Goal: Book appointment/travel/reservation

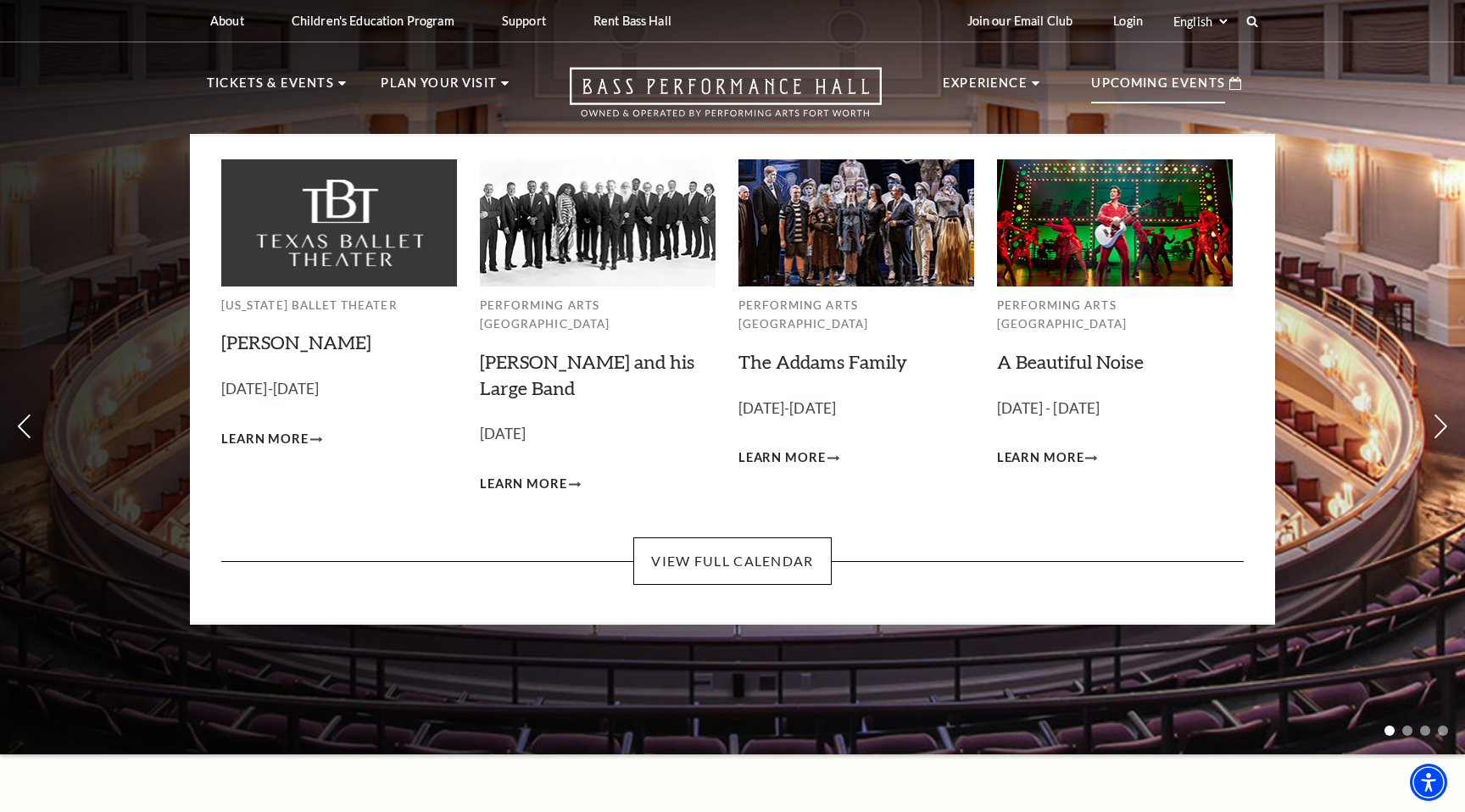
click at [1158, 84] on p "Upcoming Events" at bounding box center [1158, 88] width 134 height 31
click at [722, 550] on link "View Full Calendar" at bounding box center [732, 561] width 198 height 47
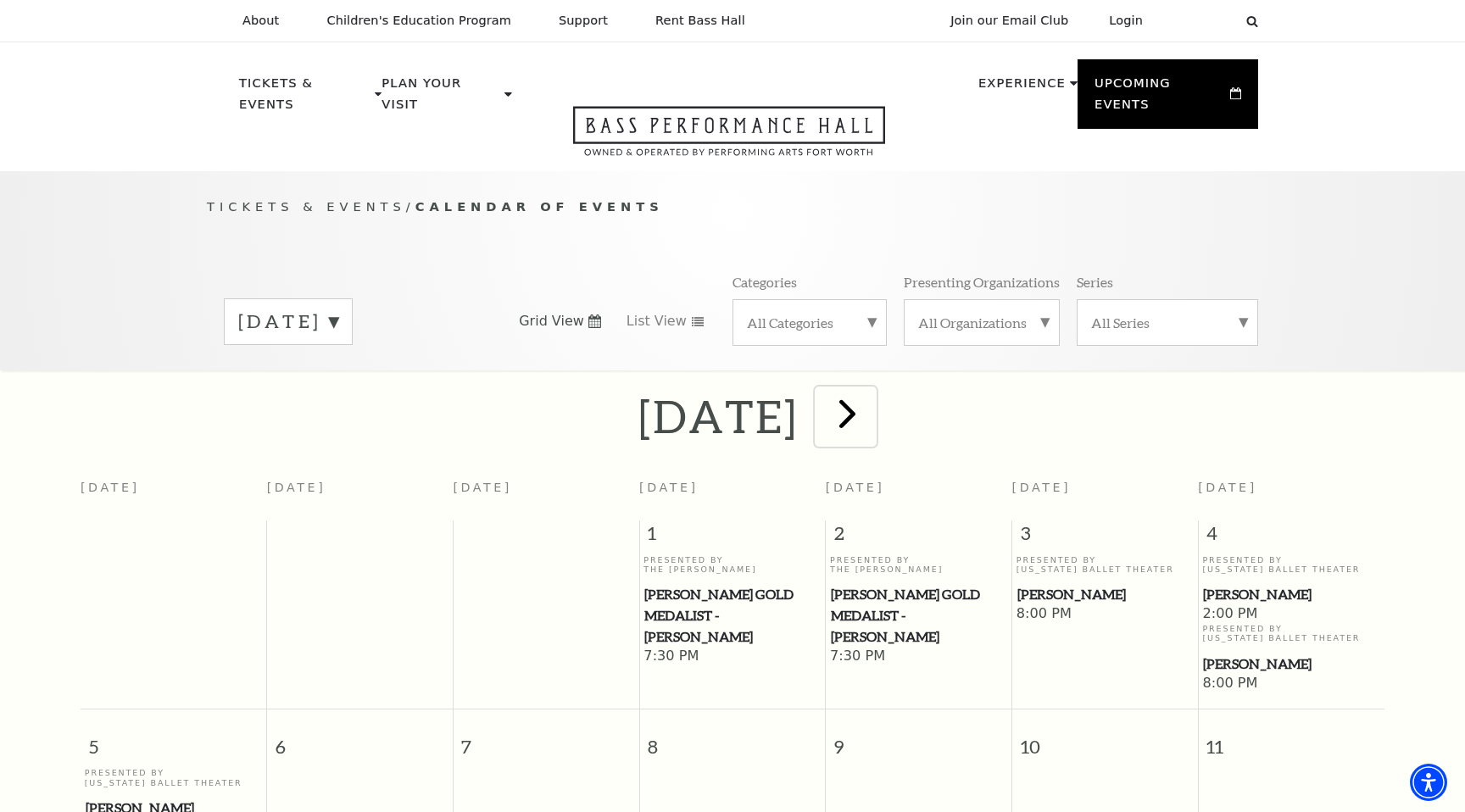
click at [877, 386] on button "next" at bounding box center [846, 416] width 61 height 61
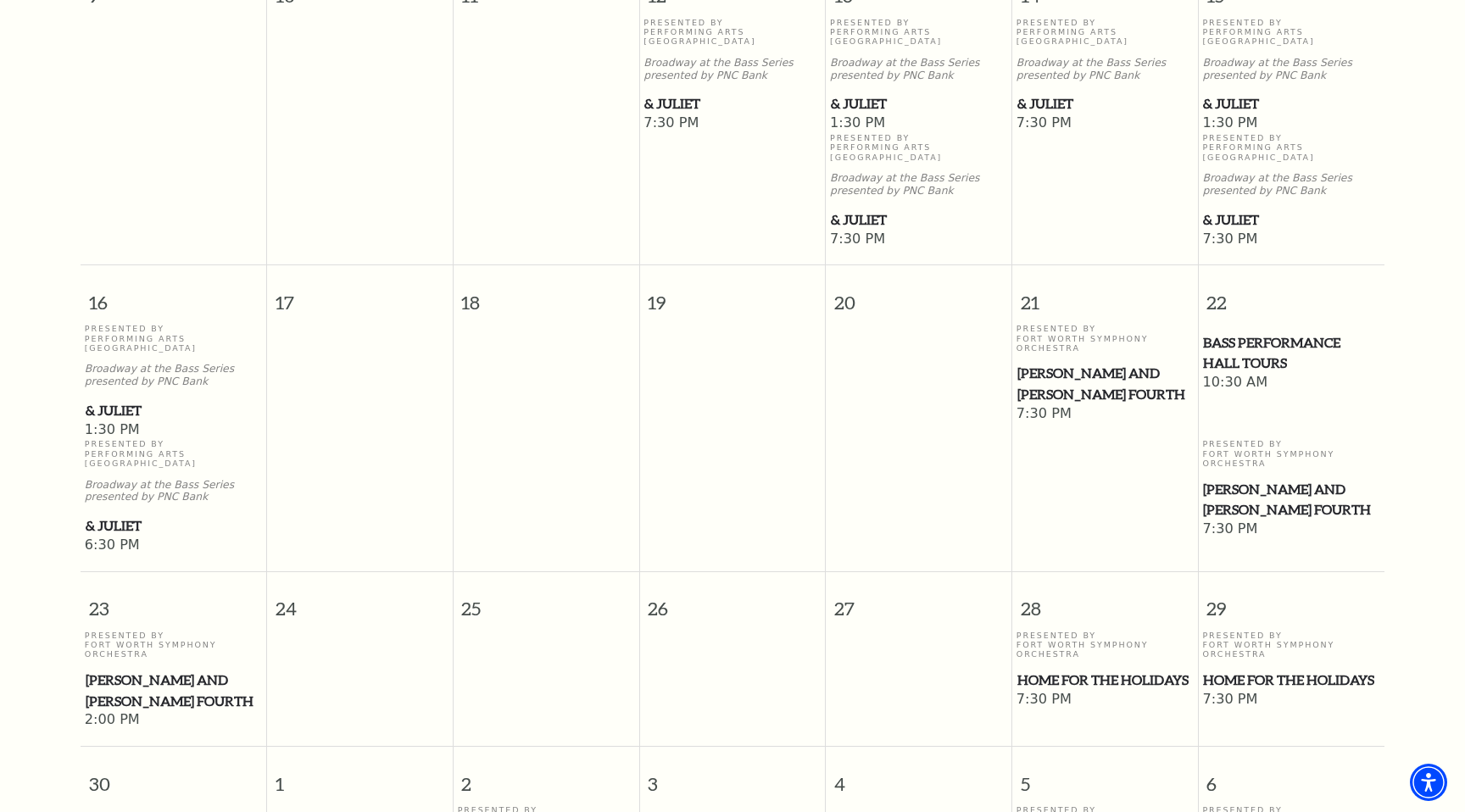
scroll to position [1179, 0]
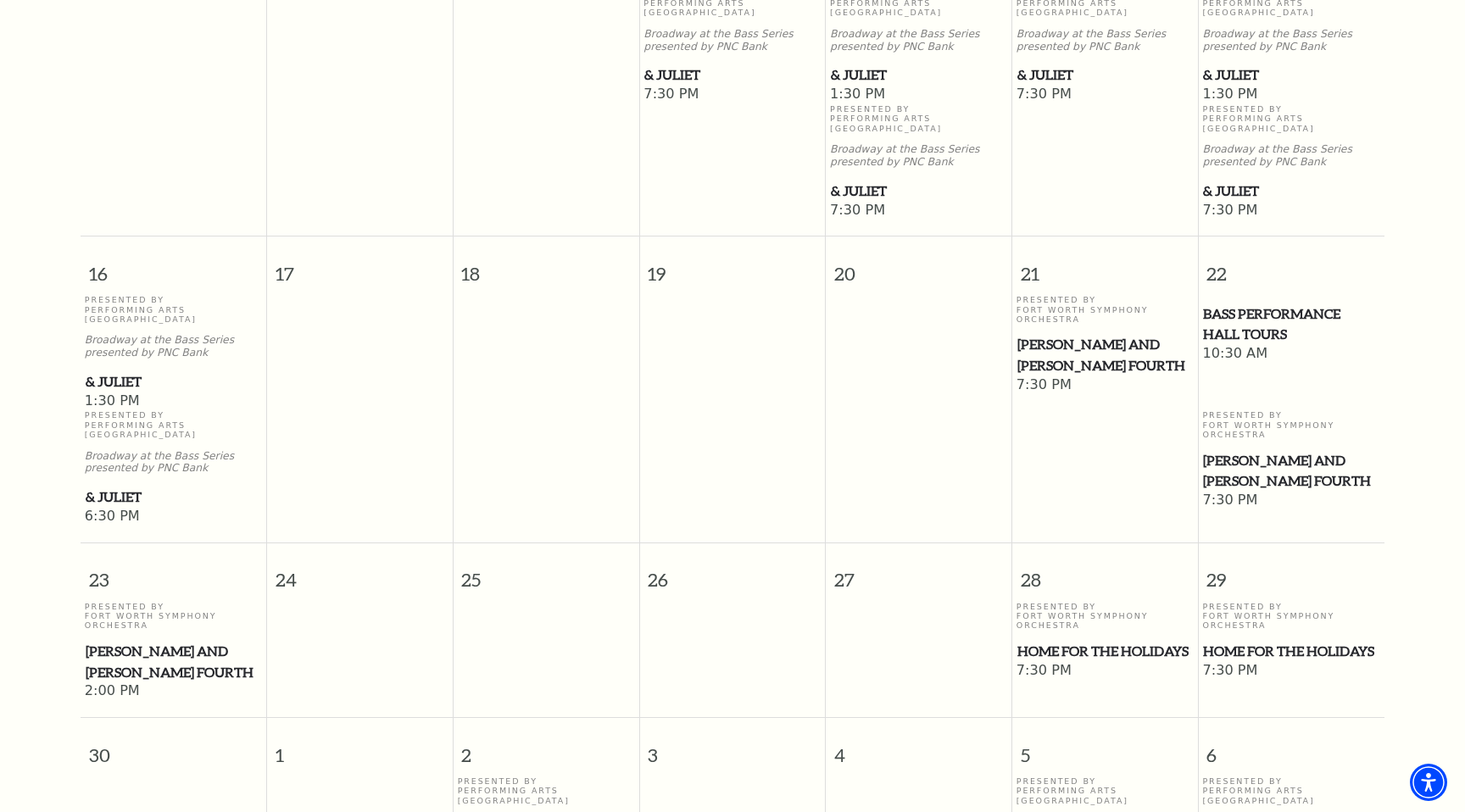
click at [931, 295] on td at bounding box center [919, 411] width 186 height 232
click at [1057, 334] on span "[PERSON_NAME] and [PERSON_NAME] Fourth" at bounding box center [1105, 354] width 176 height 41
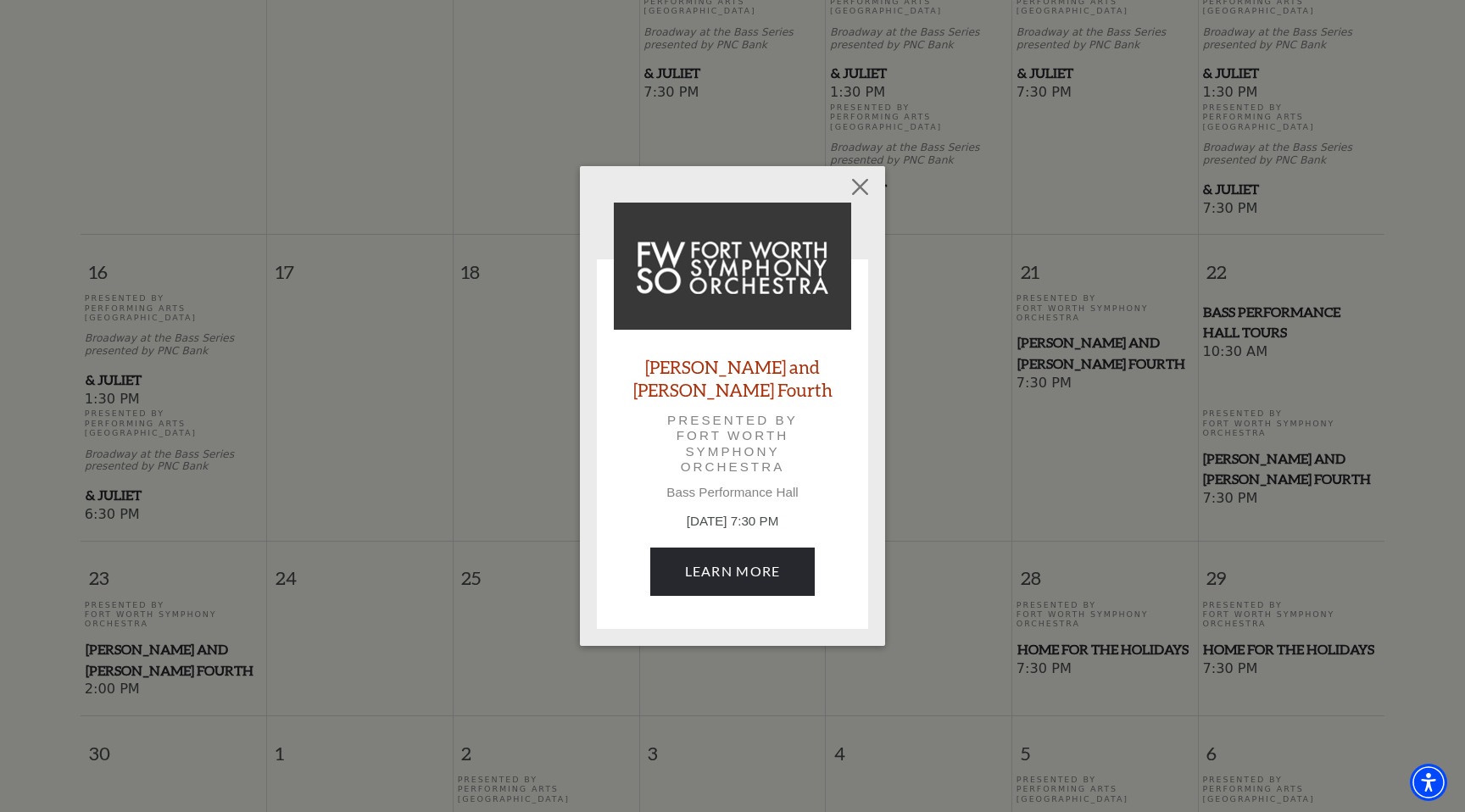
scroll to position [1144, 0]
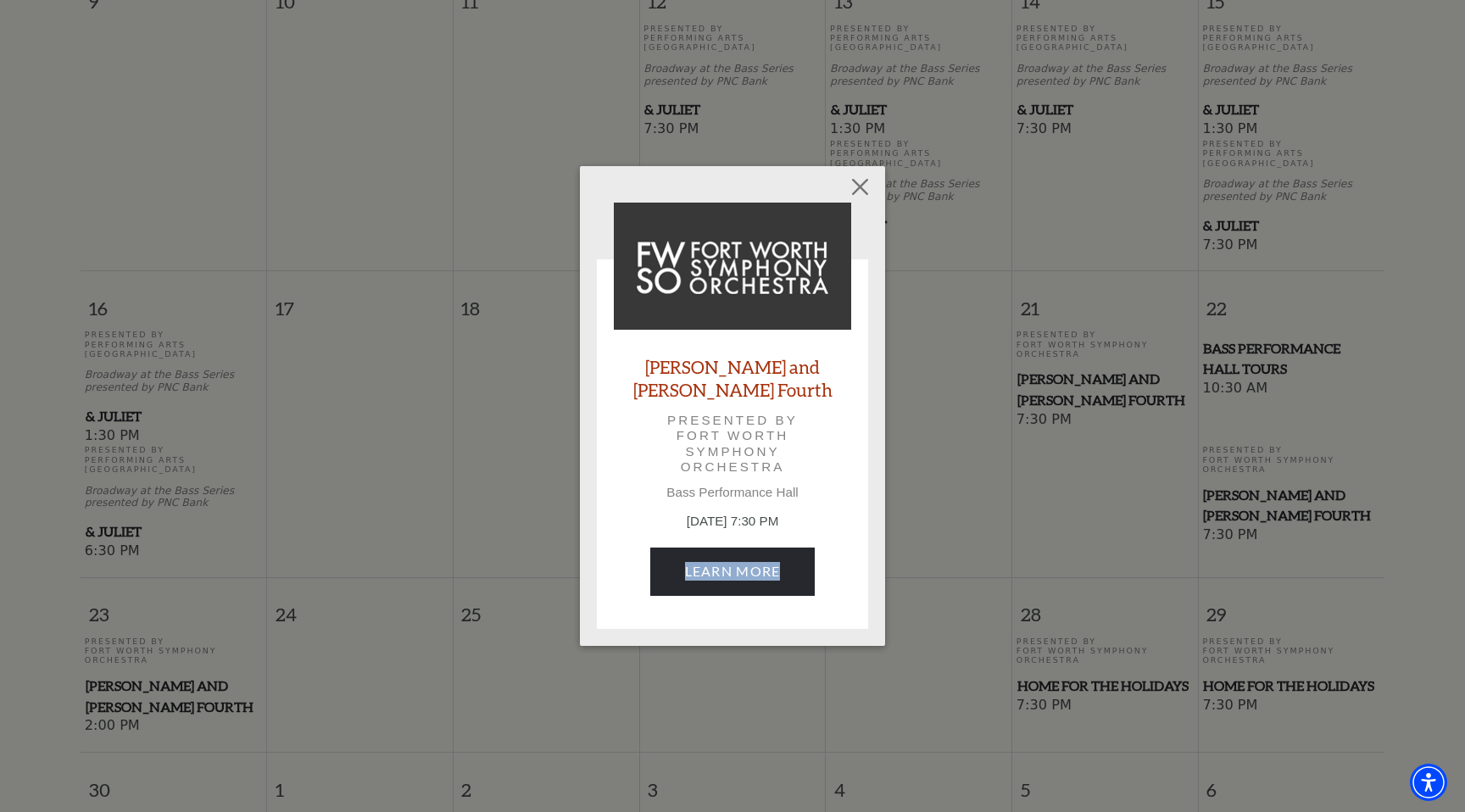
click at [788, 376] on link "[PERSON_NAME] and [PERSON_NAME] Fourth" at bounding box center [732, 377] width 237 height 46
click at [854, 204] on button "Close" at bounding box center [860, 187] width 32 height 32
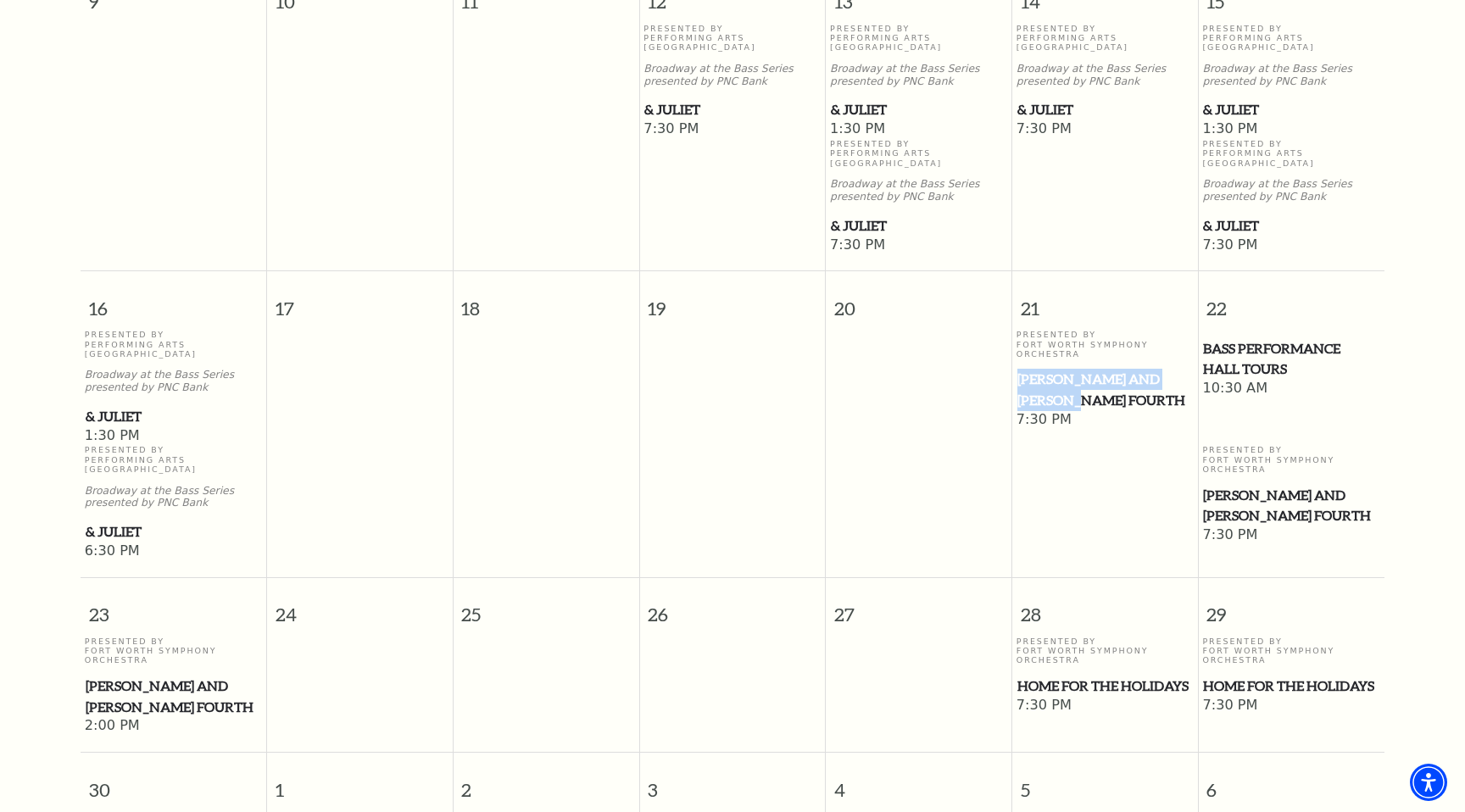
drag, startPoint x: 1083, startPoint y: 330, endPoint x: 1018, endPoint y: 305, distance: 69.6
click at [1018, 369] on span "[PERSON_NAME] and [PERSON_NAME] Fourth" at bounding box center [1105, 389] width 176 height 41
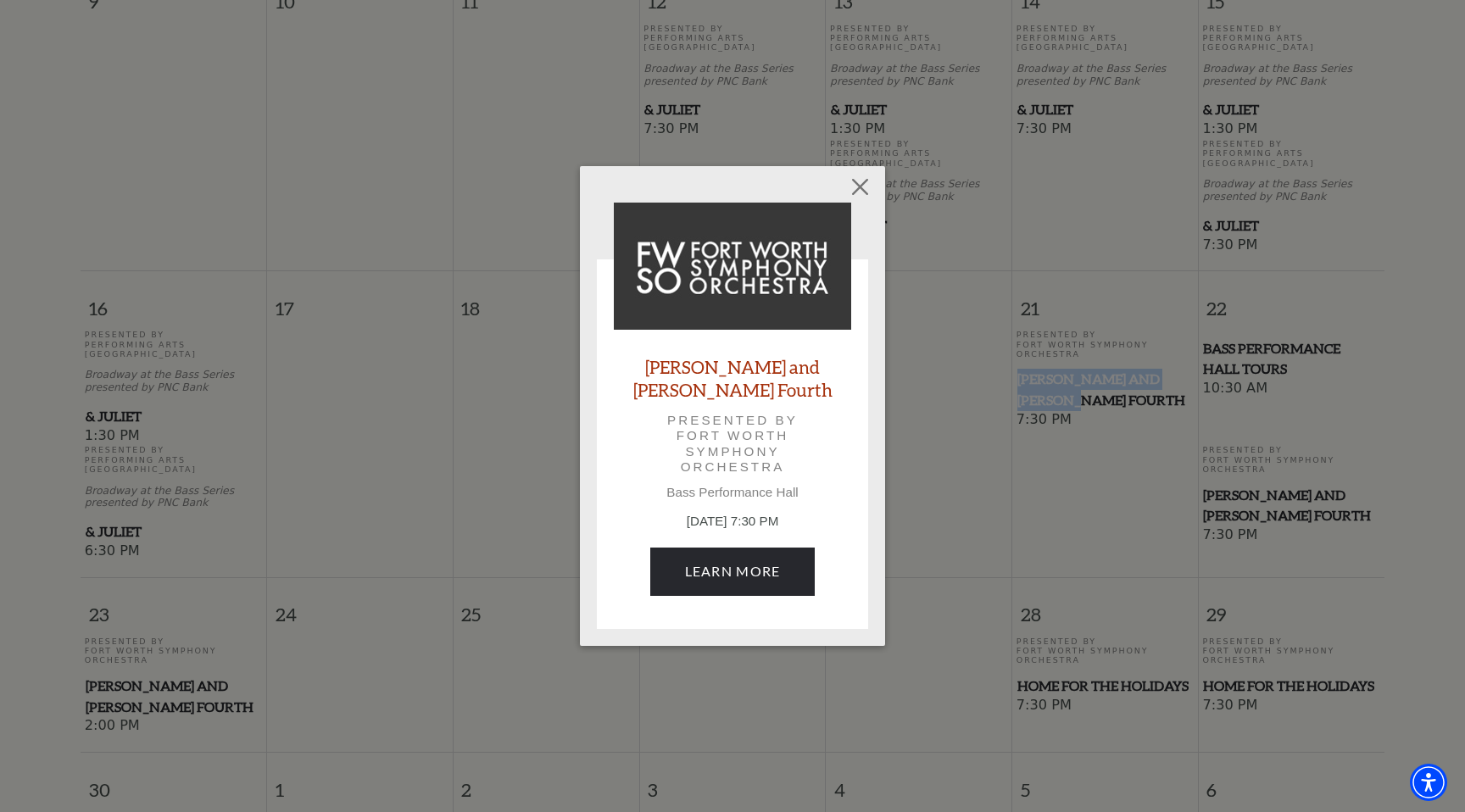
copy span "[PERSON_NAME] and [PERSON_NAME] Fourth"
click at [776, 562] on link "Learn More" at bounding box center [732, 571] width 165 height 47
click at [867, 199] on button "Close" at bounding box center [860, 187] width 32 height 32
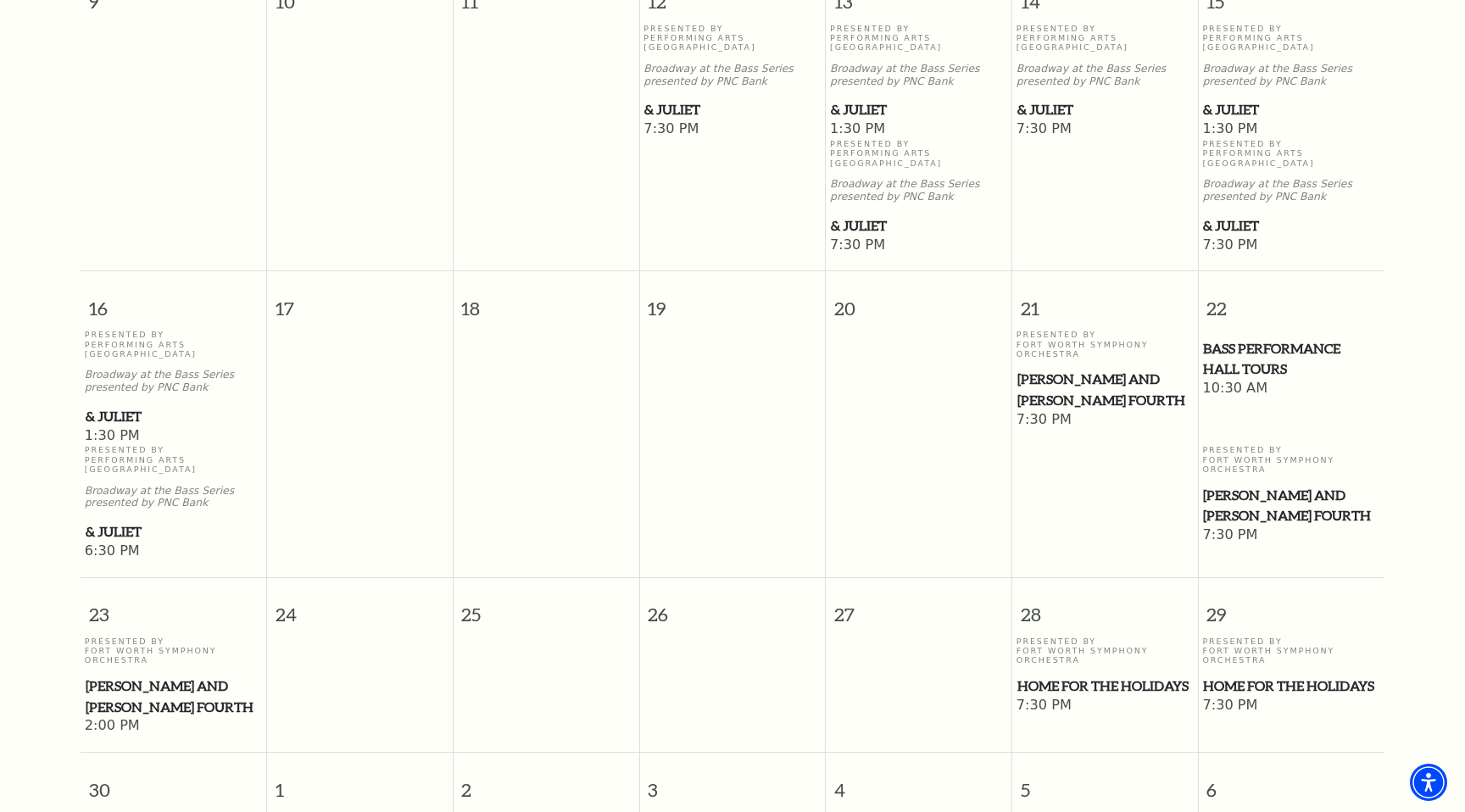
click at [941, 447] on td at bounding box center [919, 445] width 186 height 232
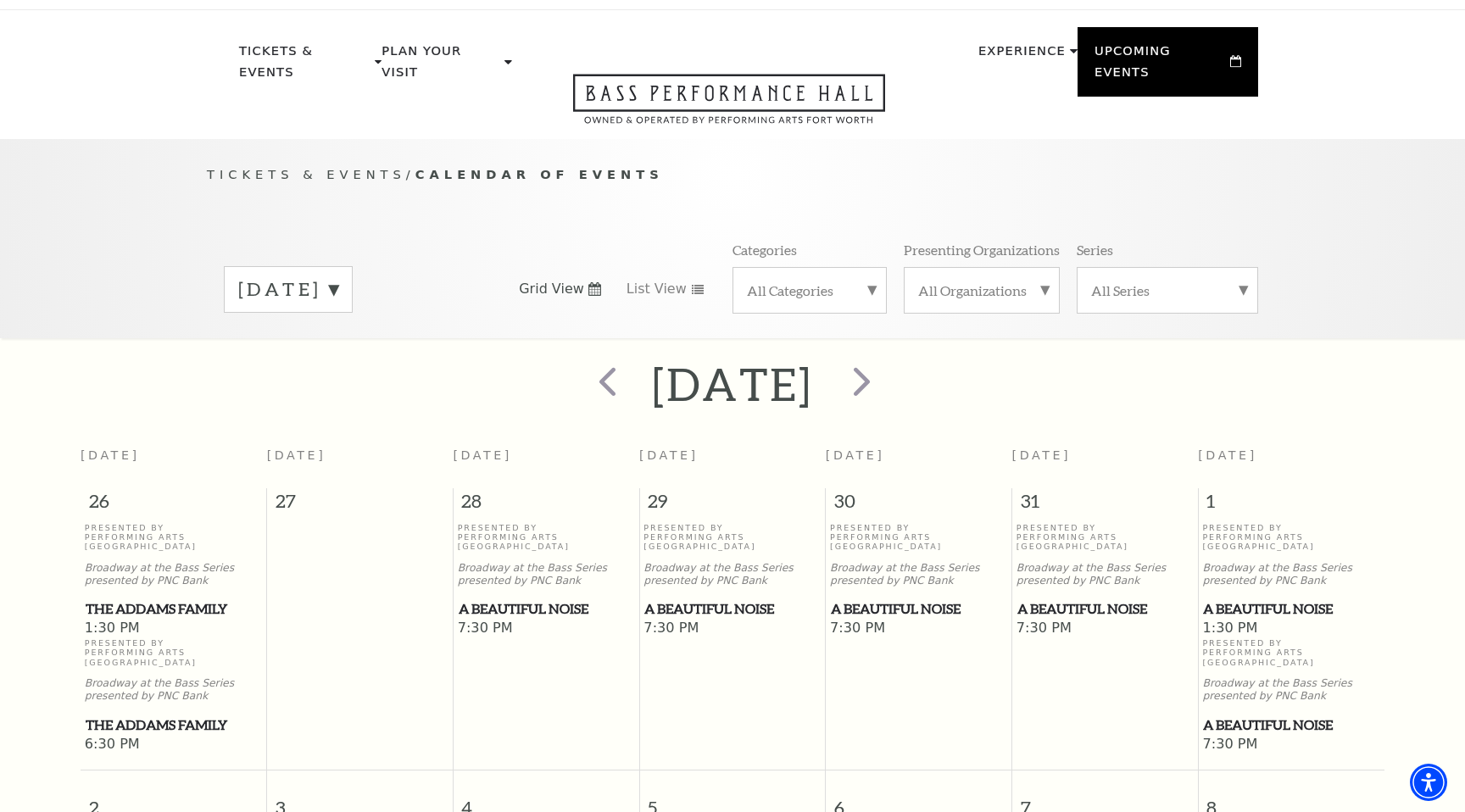
scroll to position [0, 0]
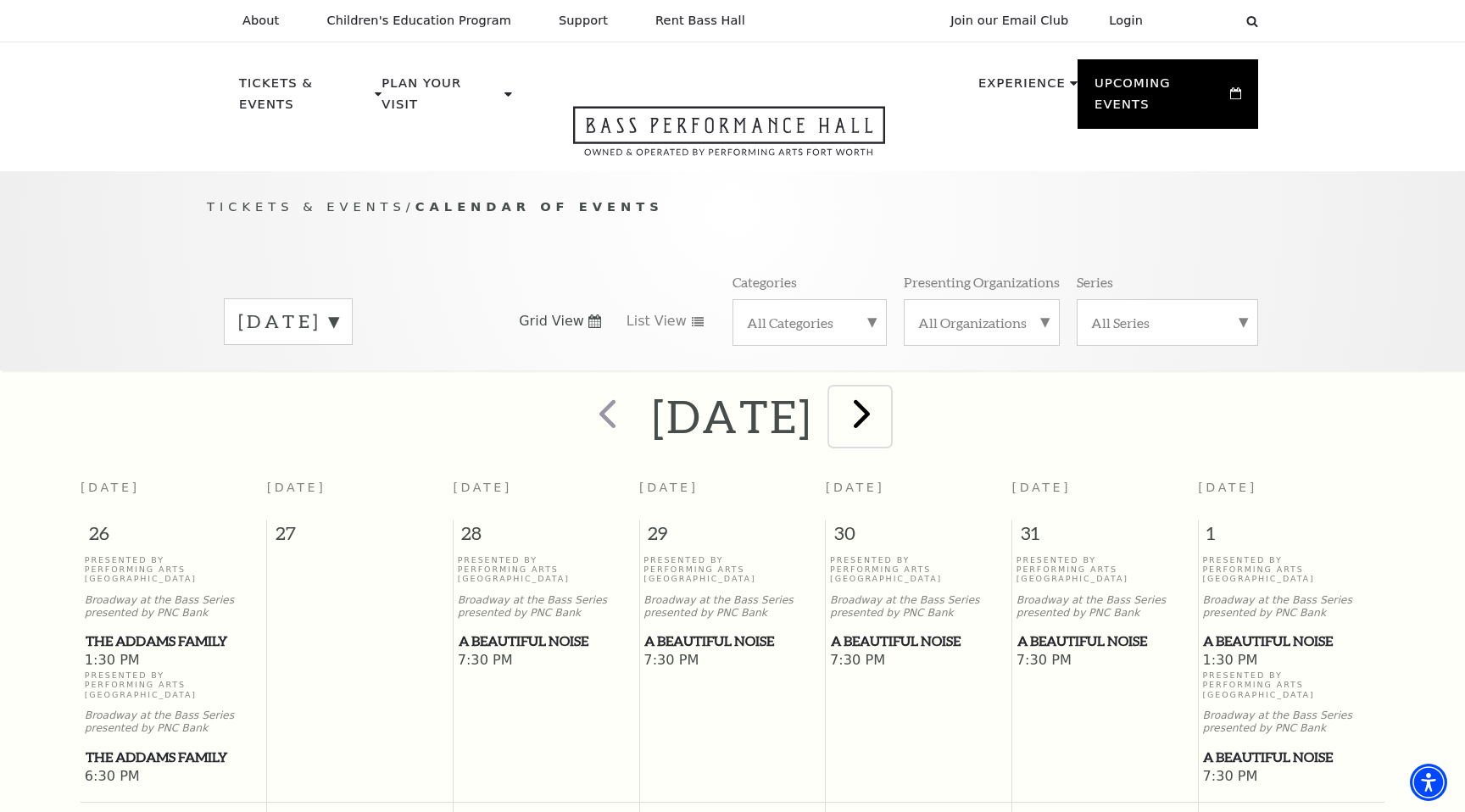
click at [886, 412] on span "next" at bounding box center [862, 413] width 48 height 48
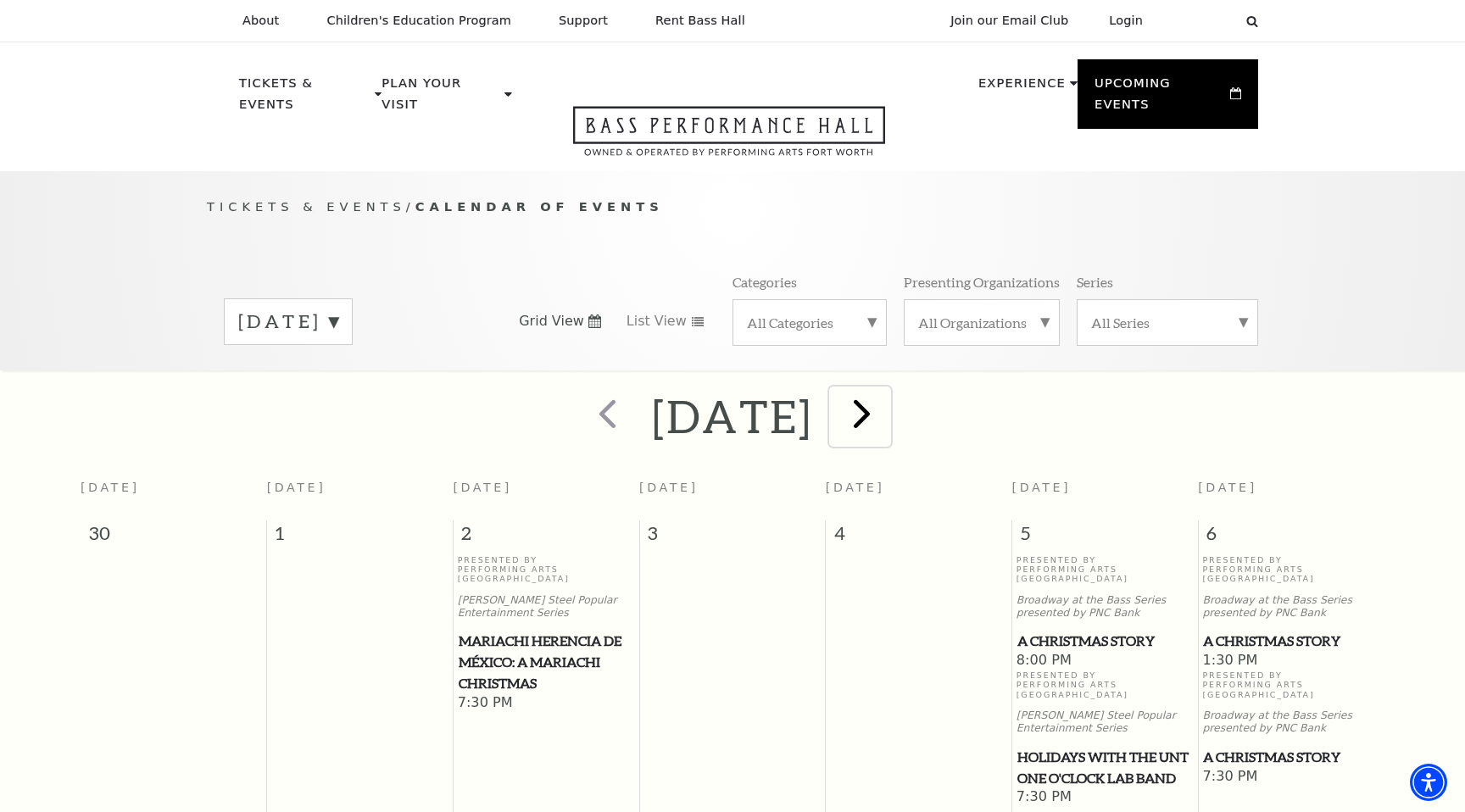
click at [886, 389] on span "next" at bounding box center [862, 413] width 48 height 48
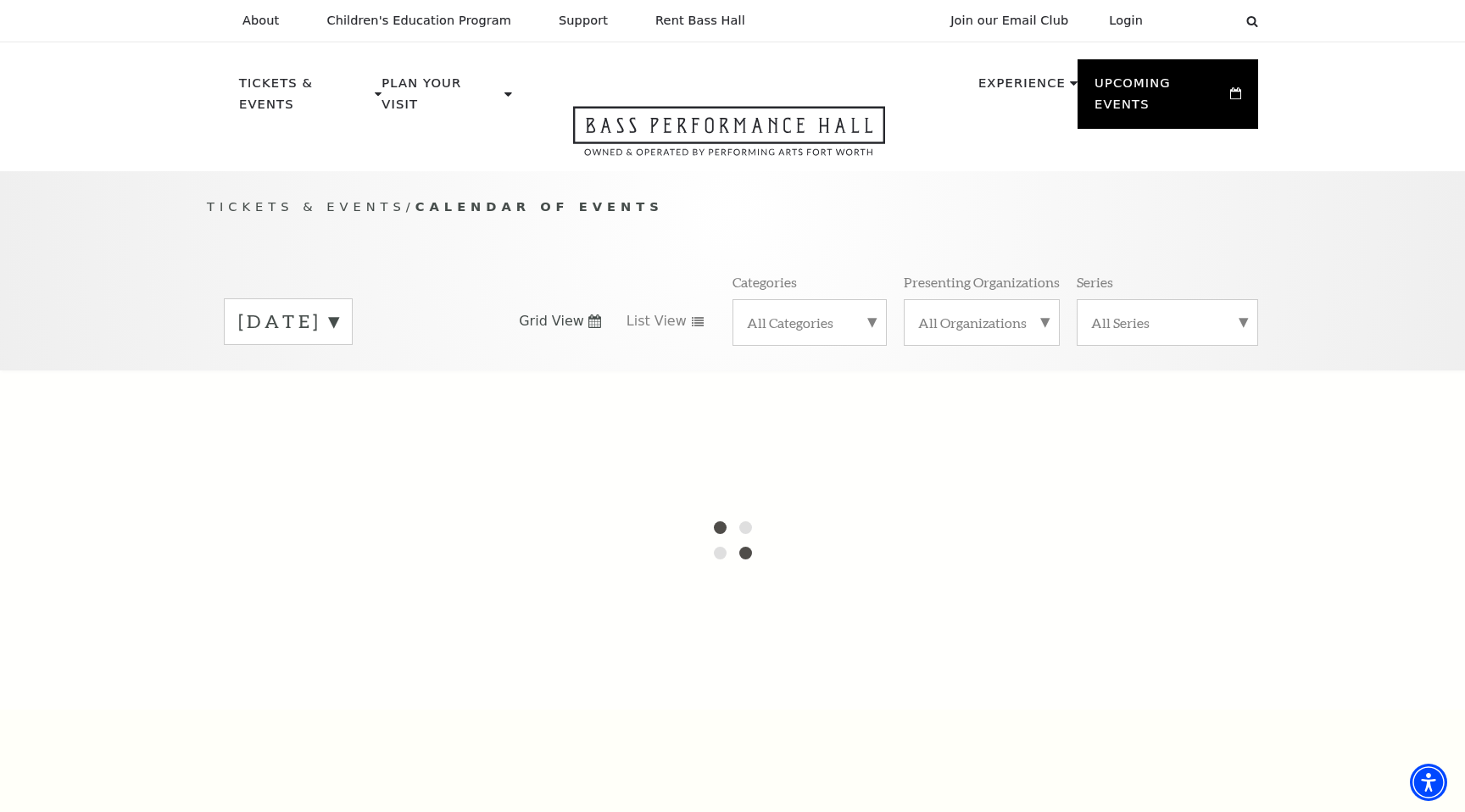
click at [338, 308] on label "December 2025" at bounding box center [288, 321] width 100 height 26
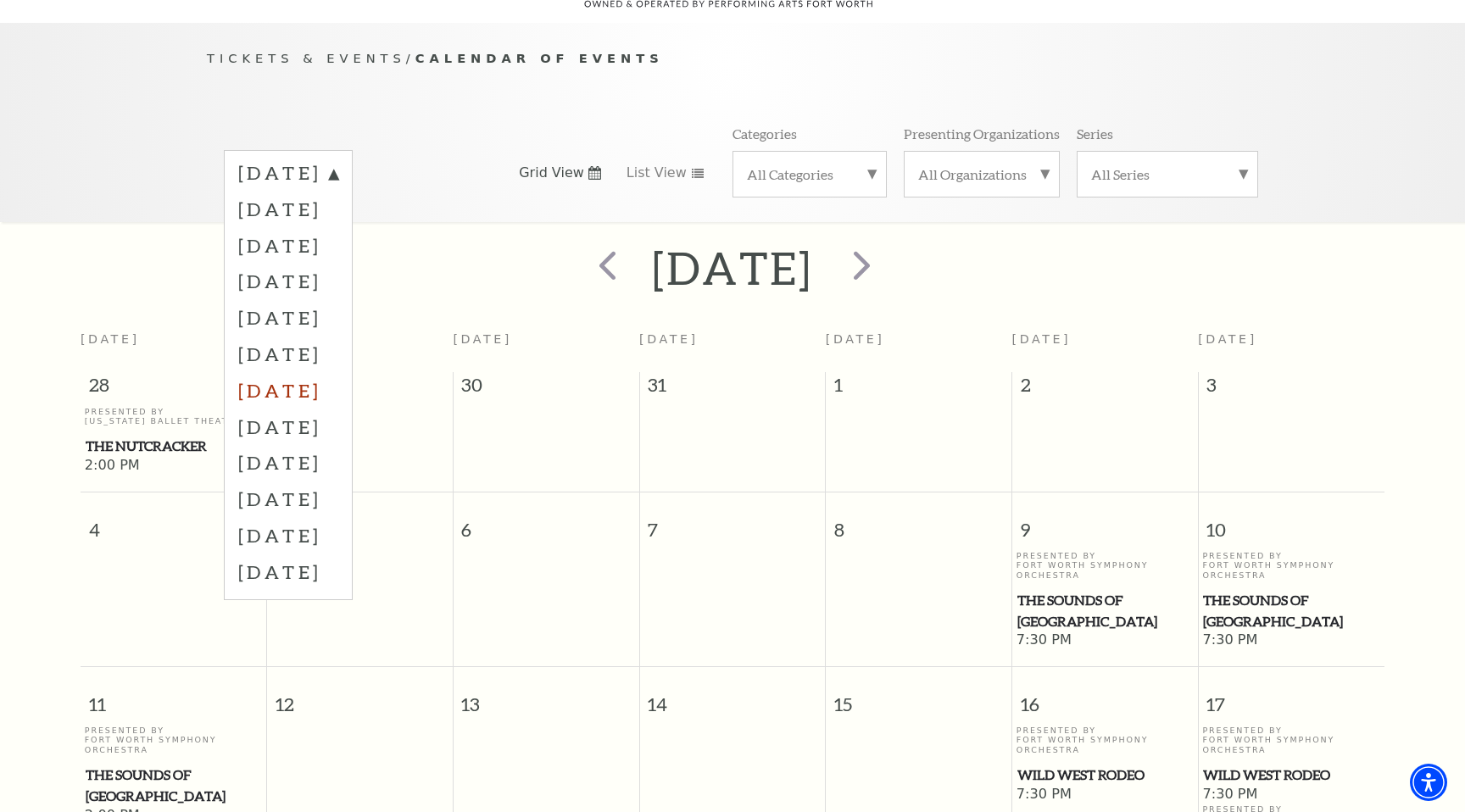
scroll to position [150, 0]
click at [1266, 334] on th "Saturday" at bounding box center [1291, 345] width 186 height 50
click at [338, 158] on label "October 2025" at bounding box center [288, 173] width 100 height 31
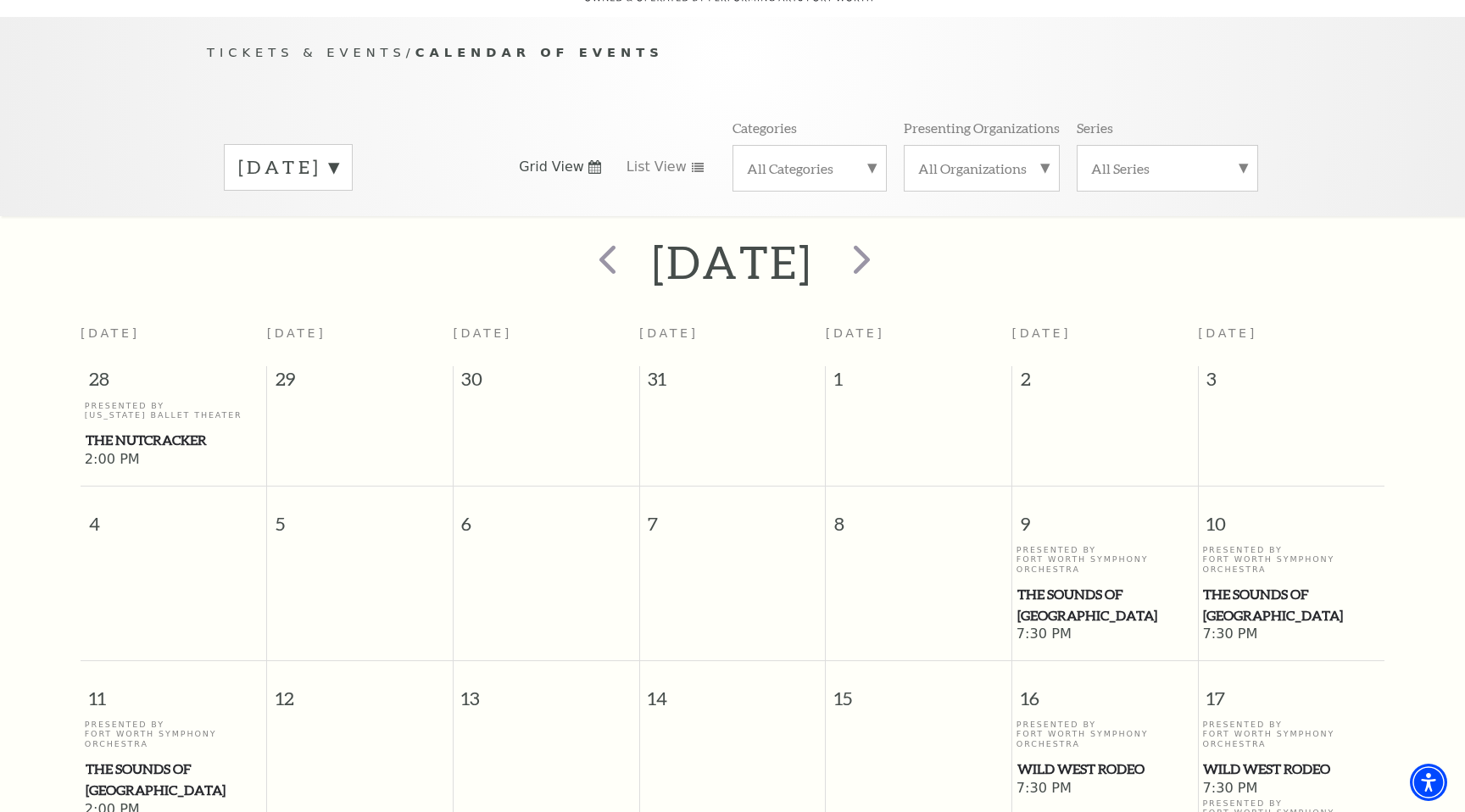
scroll to position [142, 0]
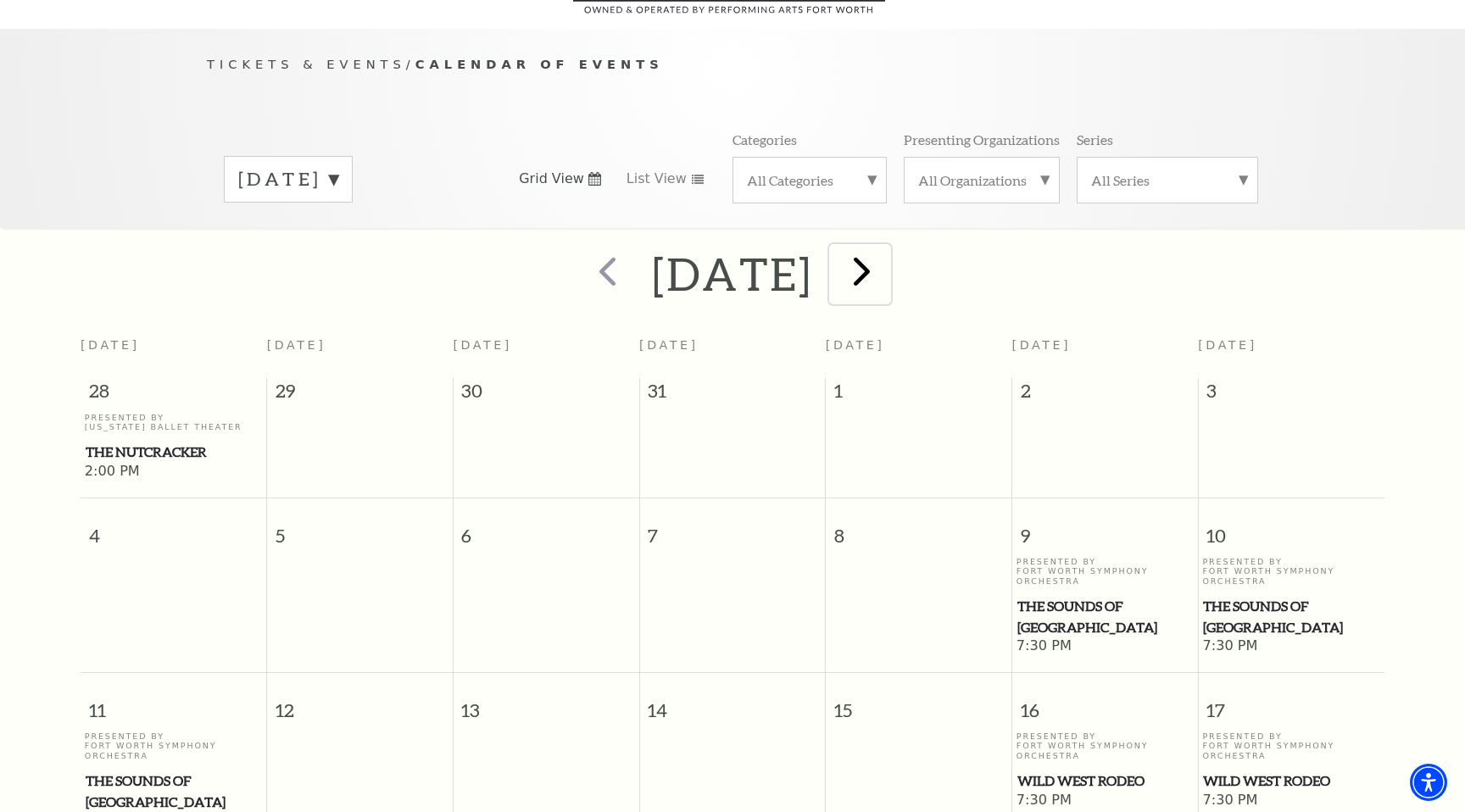
click at [886, 264] on span "next" at bounding box center [862, 270] width 48 height 48
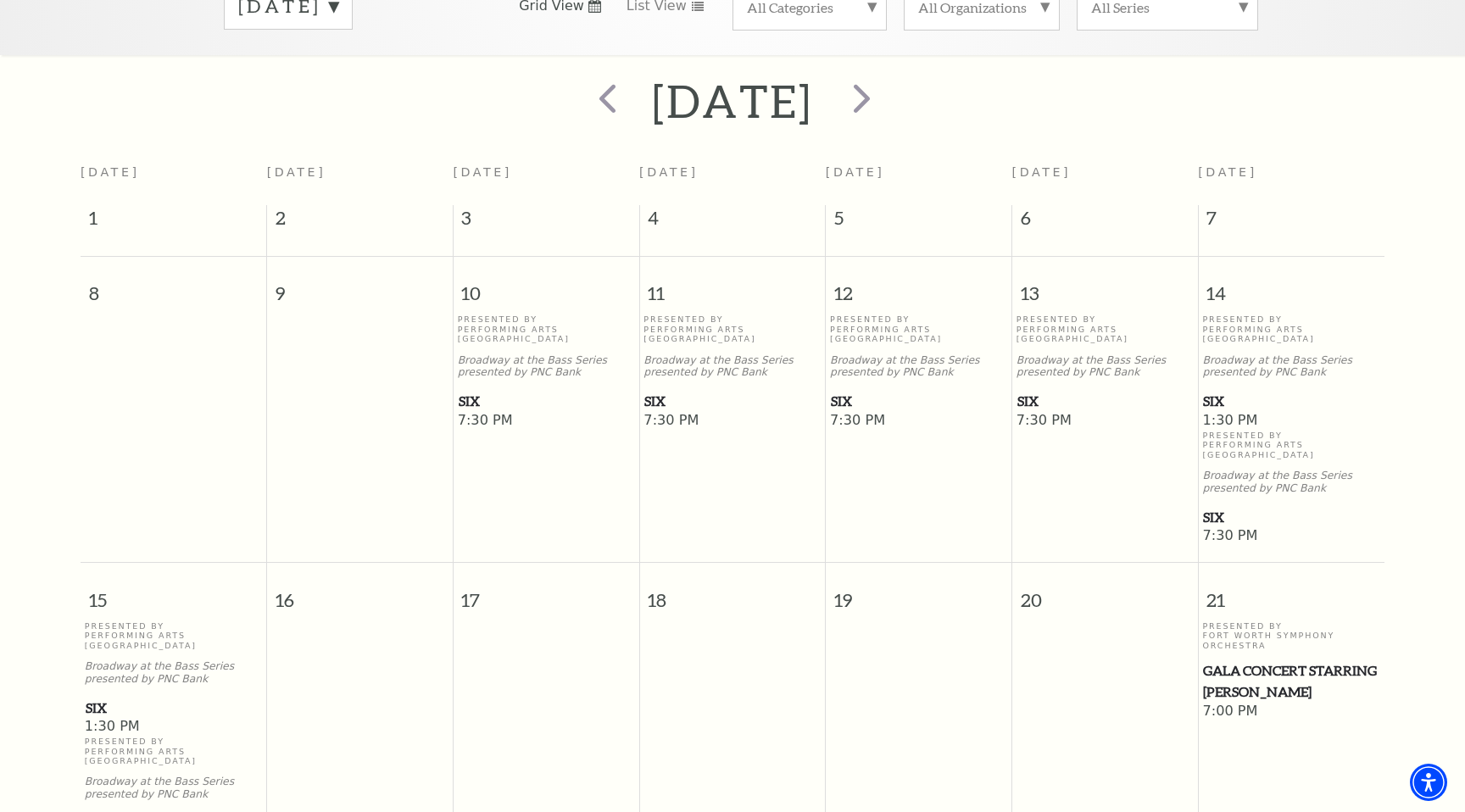
scroll to position [314, 0]
click at [886, 83] on span "next" at bounding box center [862, 98] width 48 height 48
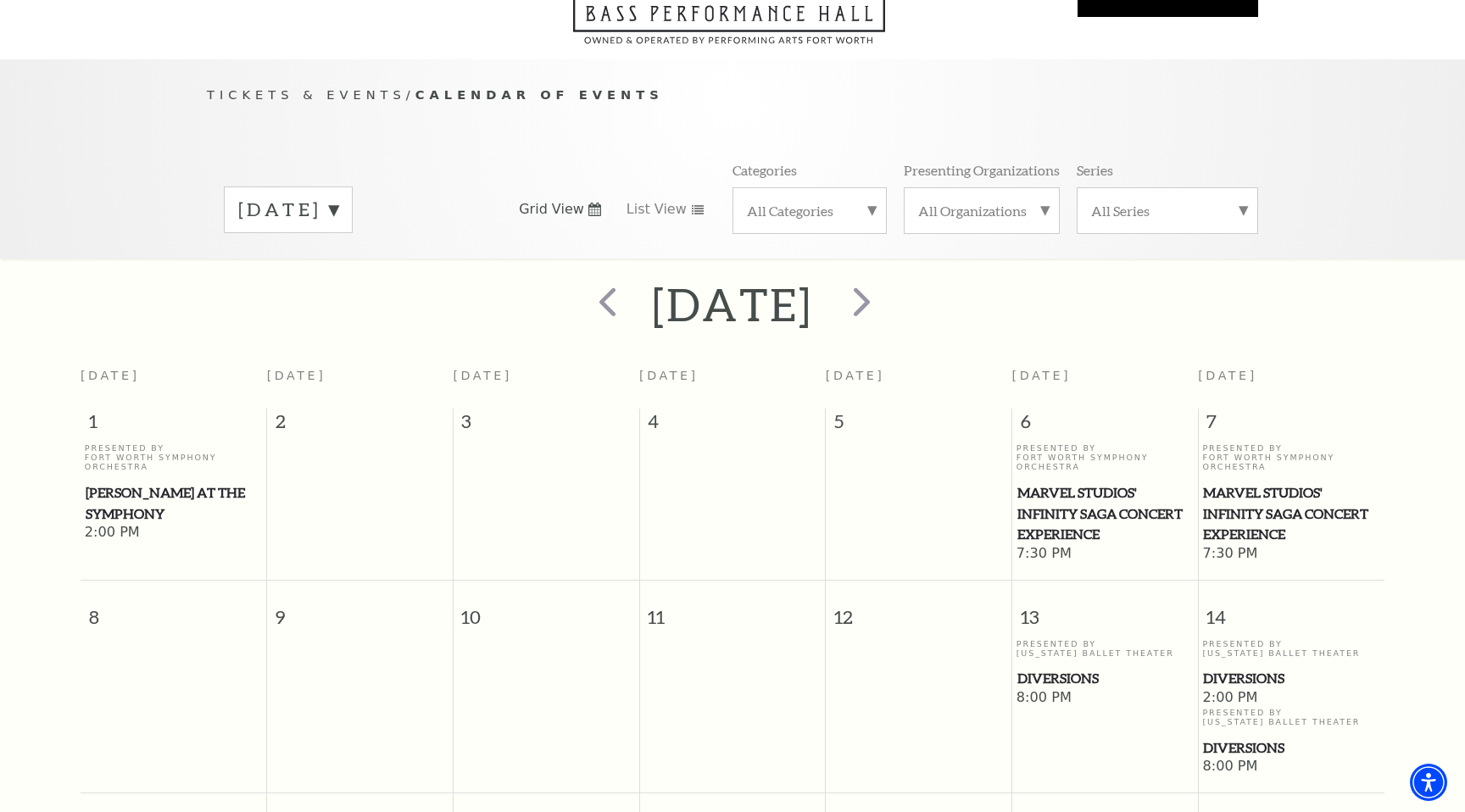
scroll to position [0, 0]
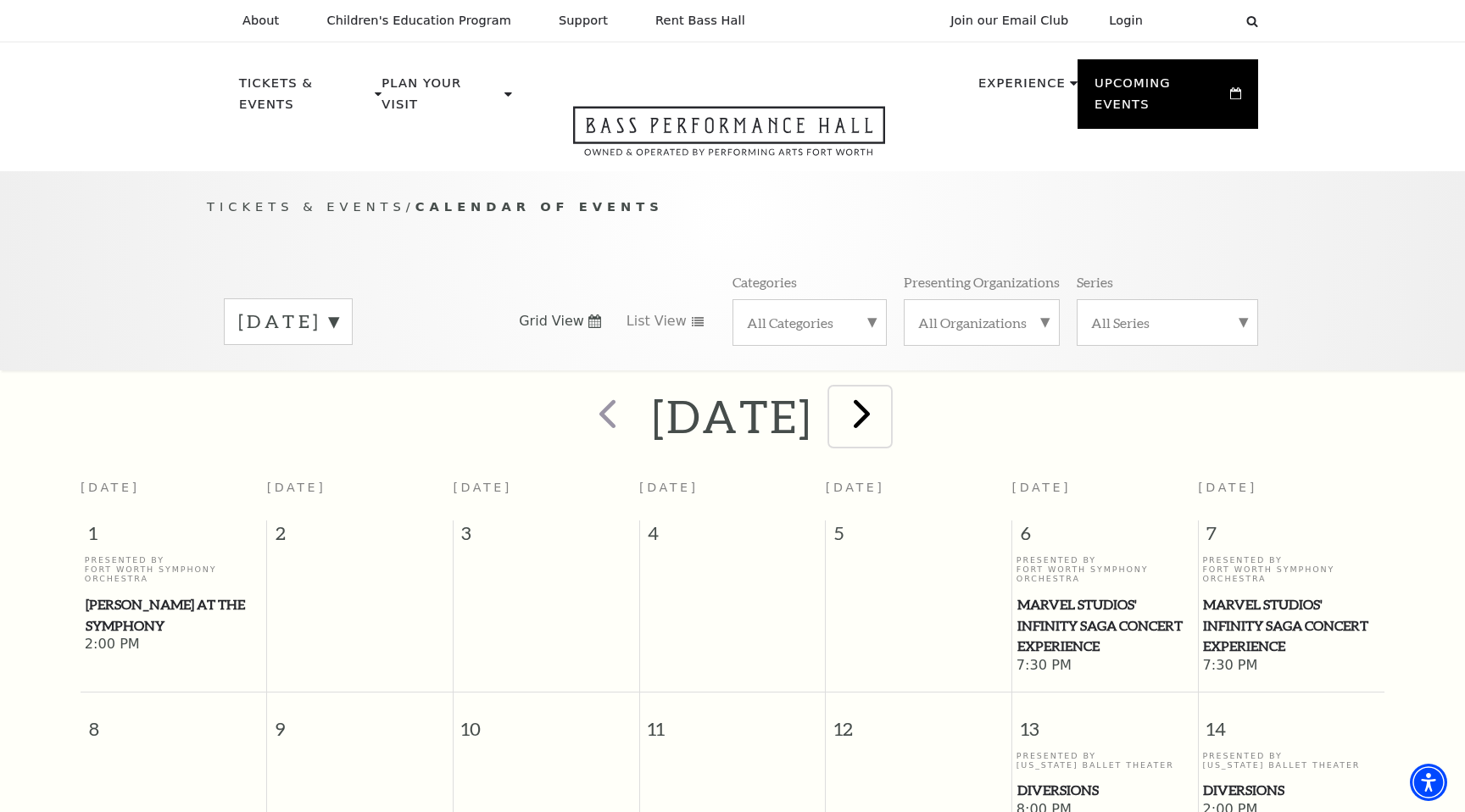
click at [886, 389] on span "next" at bounding box center [862, 413] width 48 height 48
